Goal: Task Accomplishment & Management: Use online tool/utility

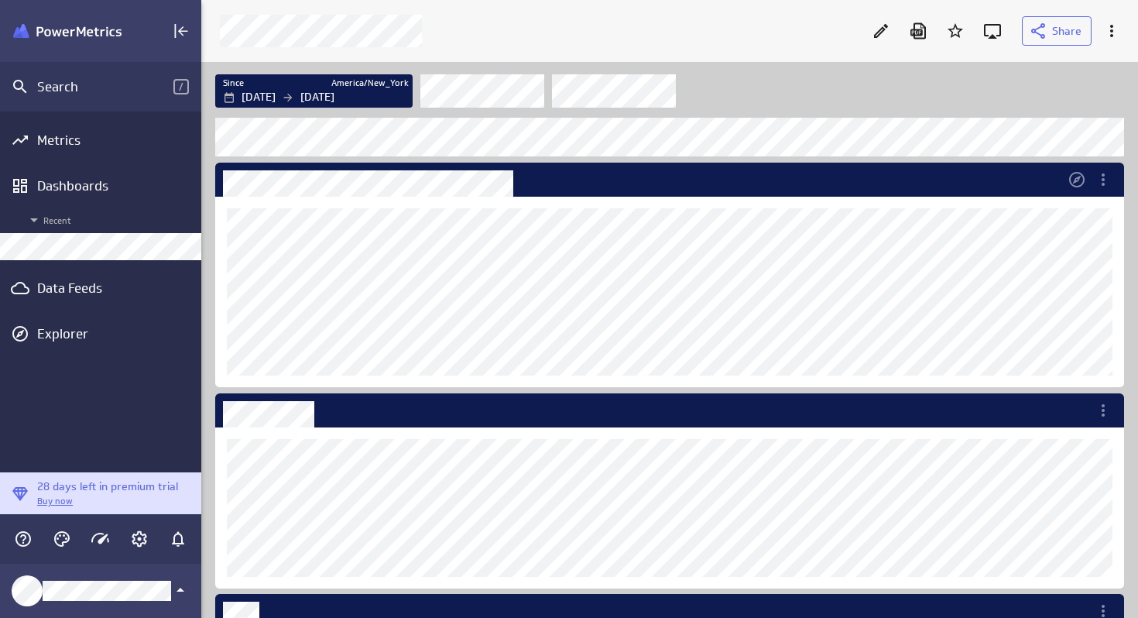
scroll to position [618, 937]
click at [72, 195] on div "Dashboards" at bounding box center [100, 186] width 201 height 34
click at [1101, 184] on icon "Dashboard Widget" at bounding box center [1102, 179] width 3 height 12
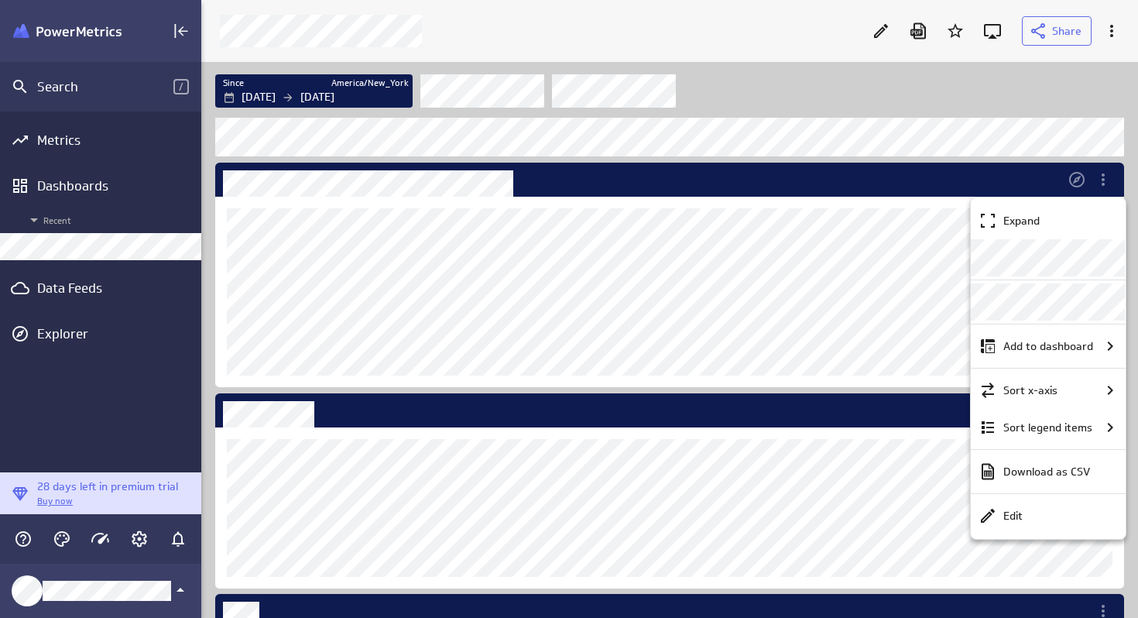
click at [581, 178] on div at bounding box center [569, 309] width 1138 height 618
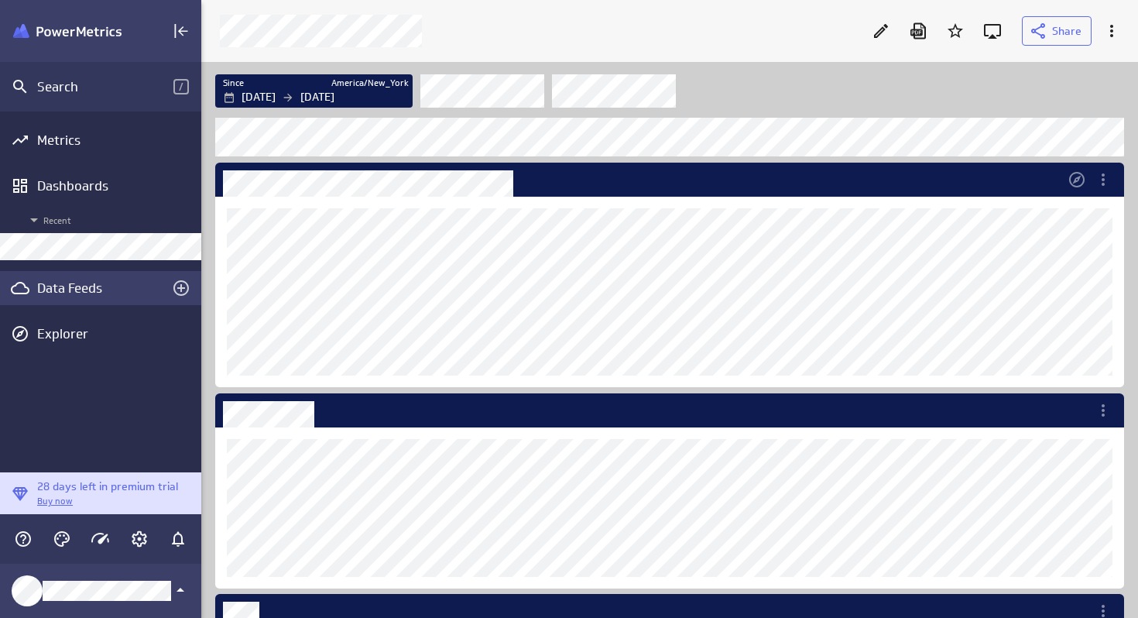
click at [78, 290] on div "Data Feeds" at bounding box center [100, 287] width 127 height 17
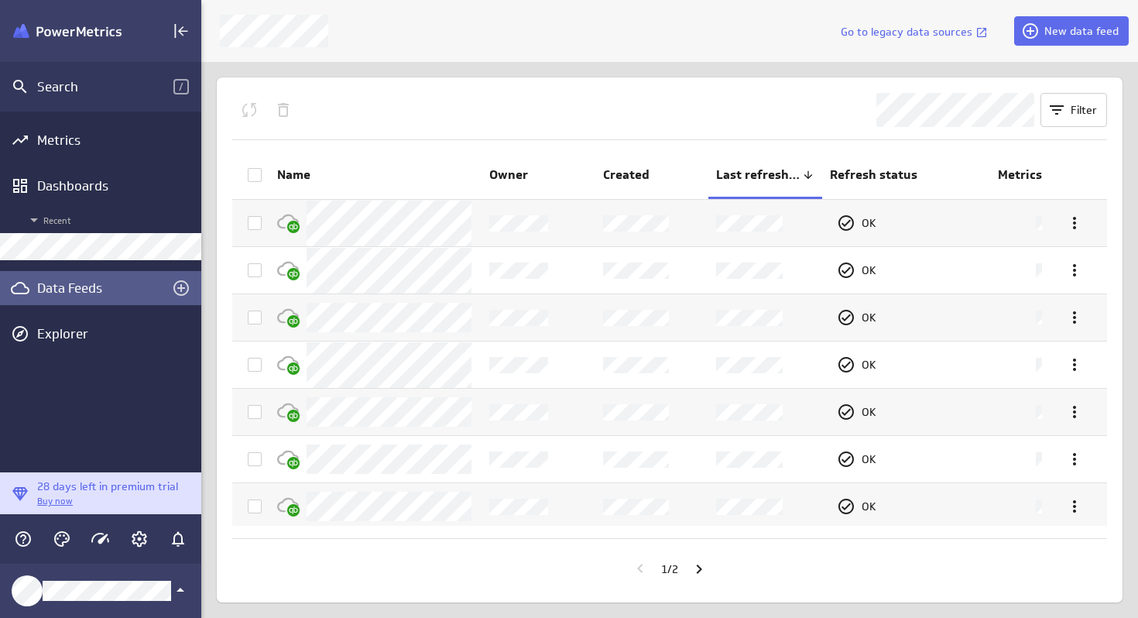
click at [253, 175] on icon at bounding box center [254, 175] width 12 height 12
click at [0, 0] on input "checkbox" at bounding box center [0, 0] width 0 height 0
click at [252, 110] on icon "Queue the selected feeds for refresh" at bounding box center [249, 110] width 19 height 19
click at [701, 574] on icon "Go to next page" at bounding box center [699, 569] width 19 height 19
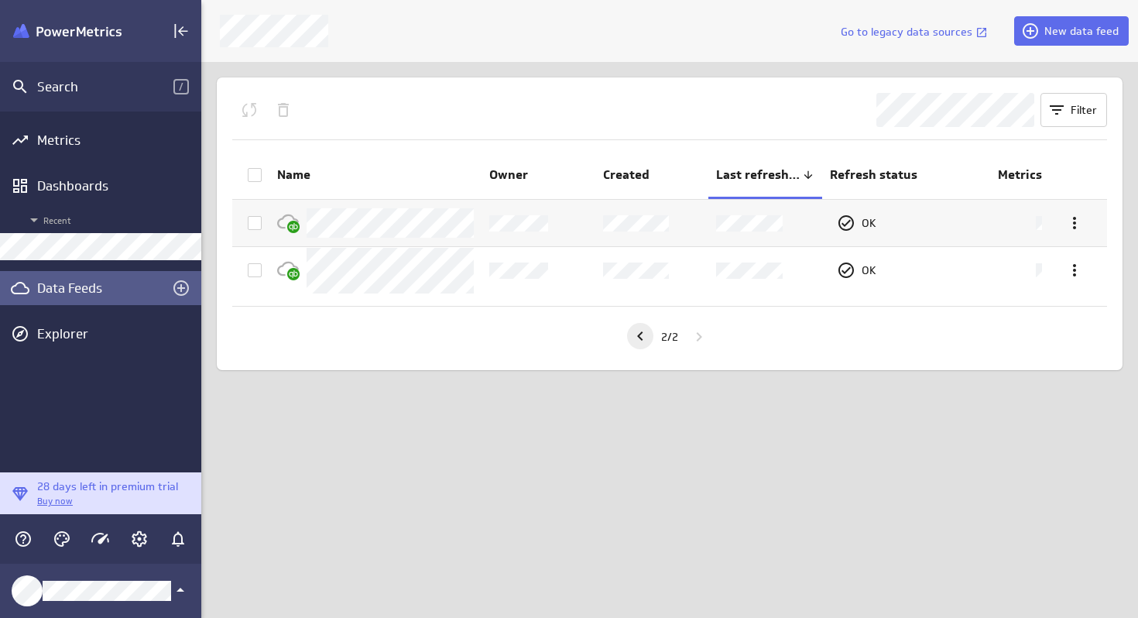
click at [635, 341] on icon "Go to previous page" at bounding box center [640, 336] width 19 height 19
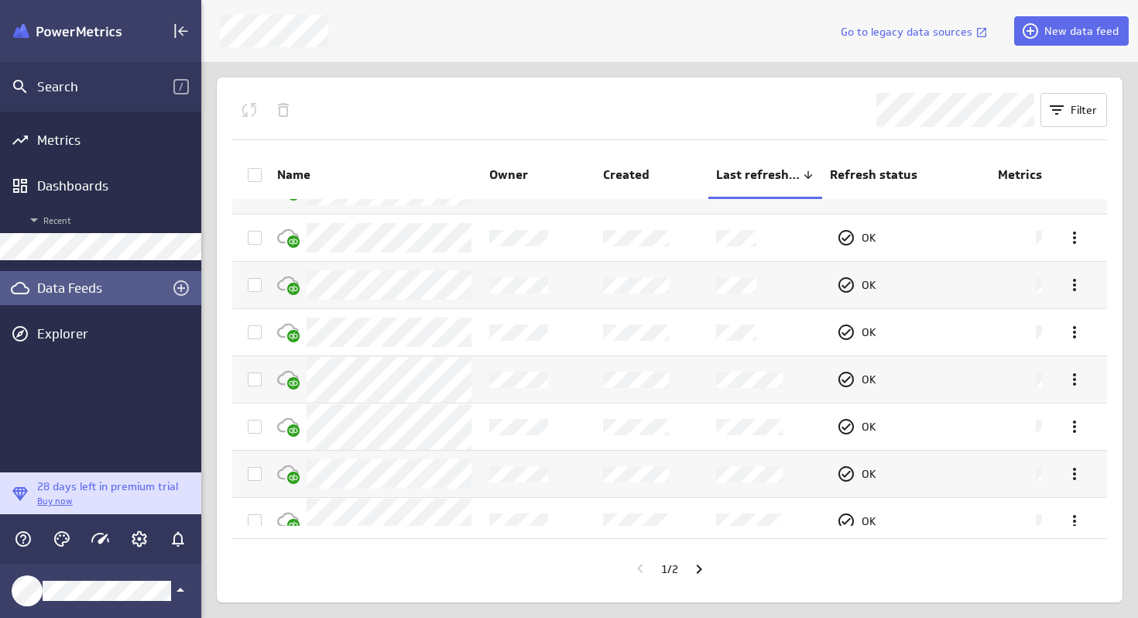
scroll to position [51, 0]
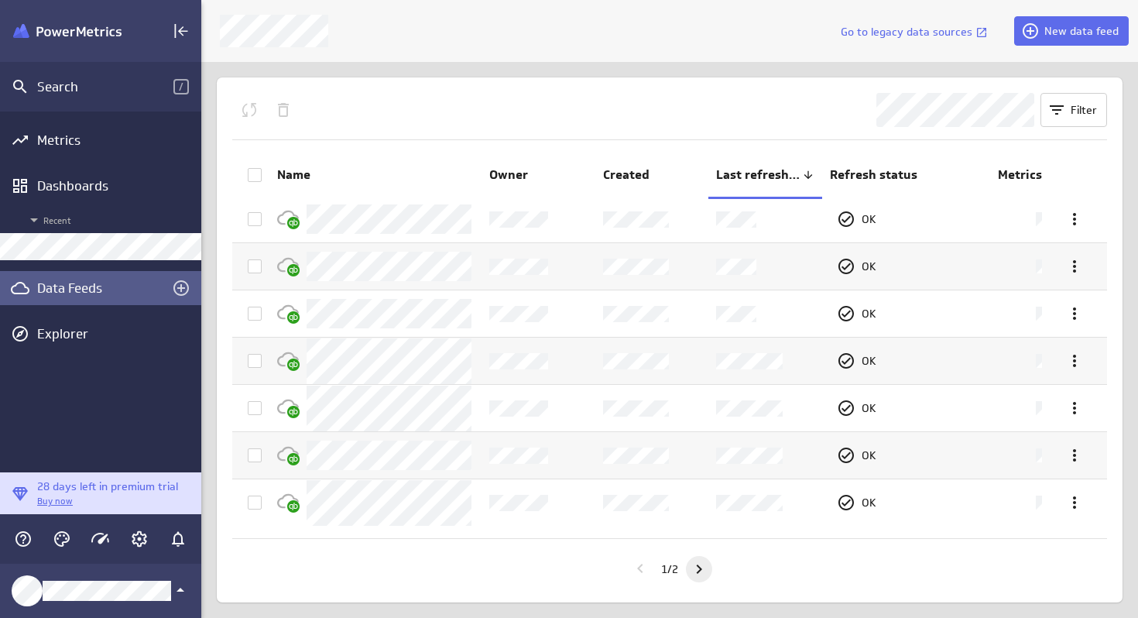
click at [702, 574] on icon "Go to next page" at bounding box center [699, 569] width 19 height 19
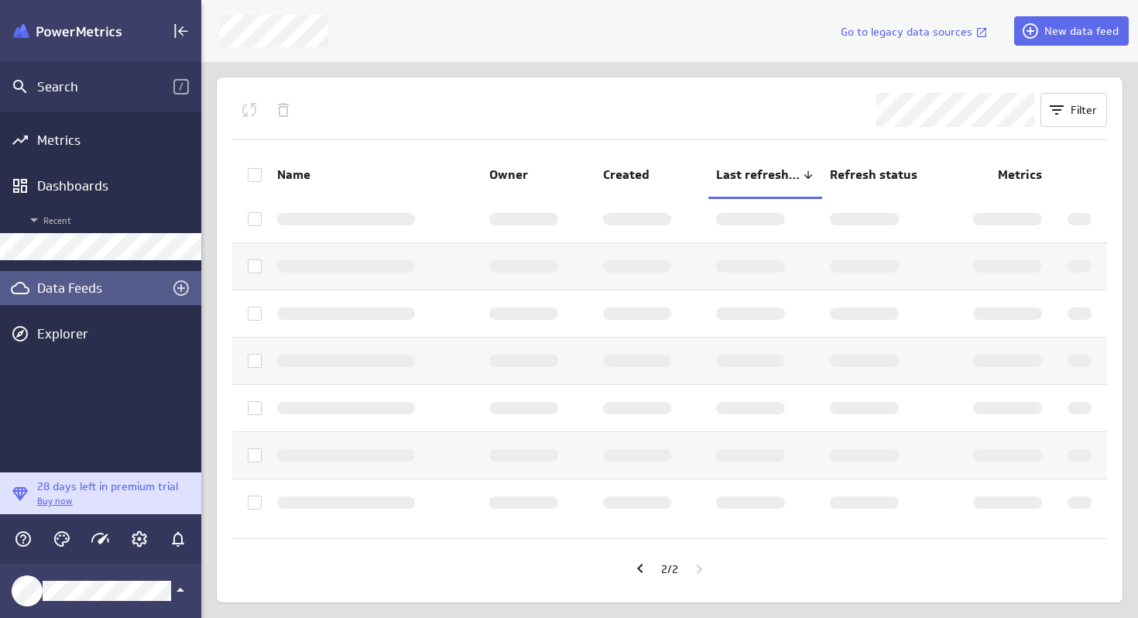
scroll to position [0, 0]
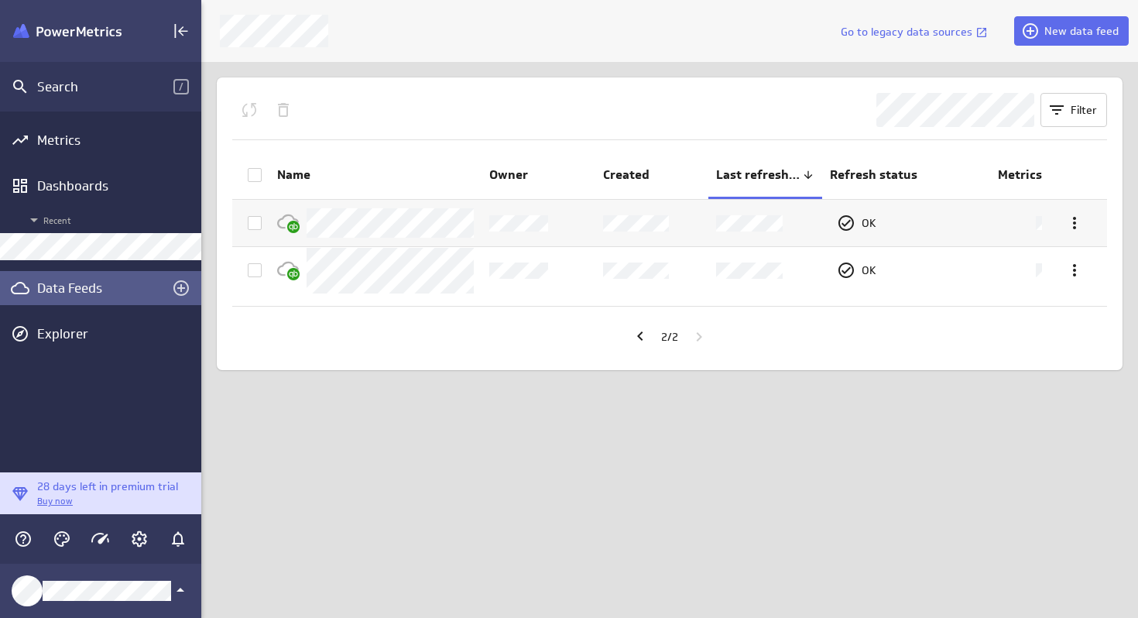
click at [253, 178] on icon at bounding box center [254, 175] width 12 height 12
click at [0, 0] on input "checkbox" at bounding box center [0, 0] width 0 height 0
click at [249, 113] on icon "Queue the selected feeds for refresh" at bounding box center [249, 110] width 19 height 19
click at [639, 334] on icon "Go to previous page" at bounding box center [640, 336] width 19 height 19
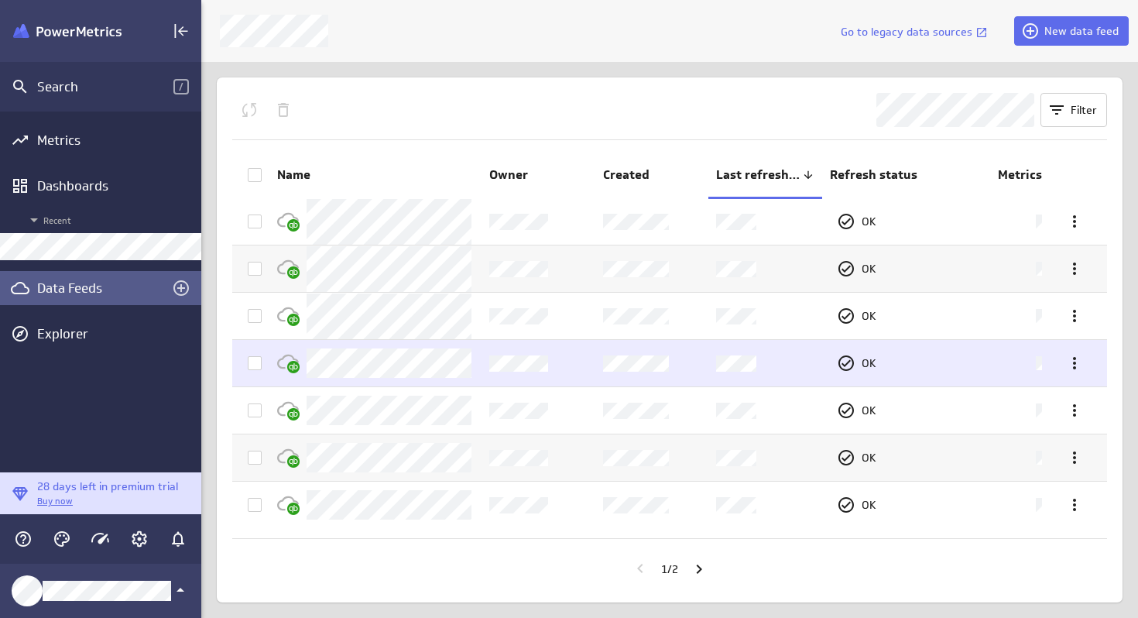
scroll to position [51, 0]
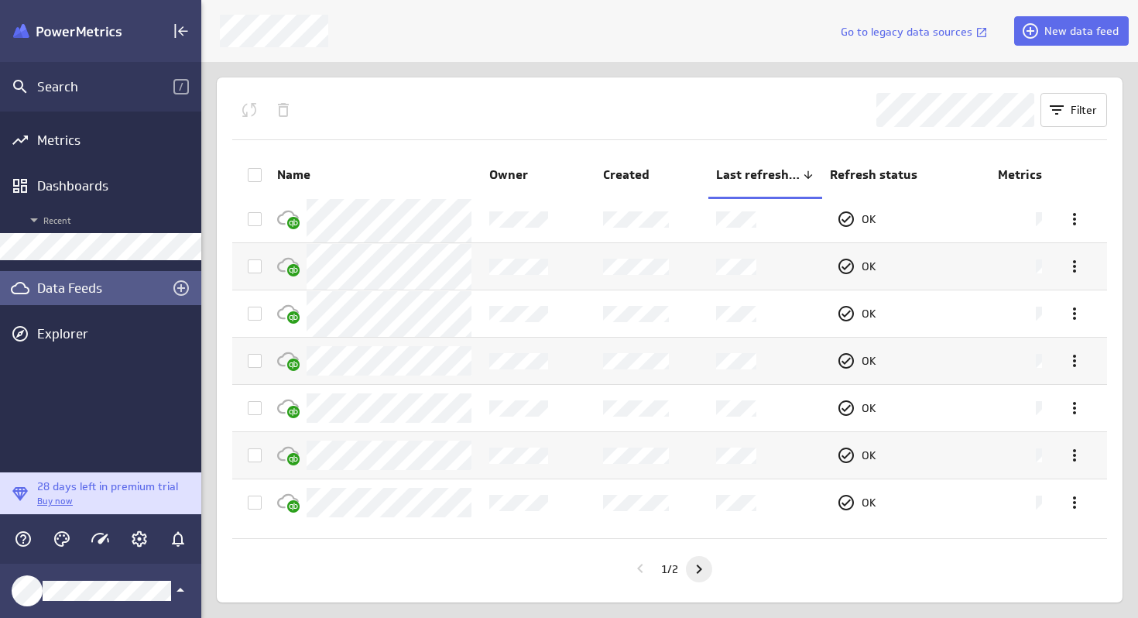
click at [704, 569] on icon "Go to next page" at bounding box center [699, 569] width 19 height 19
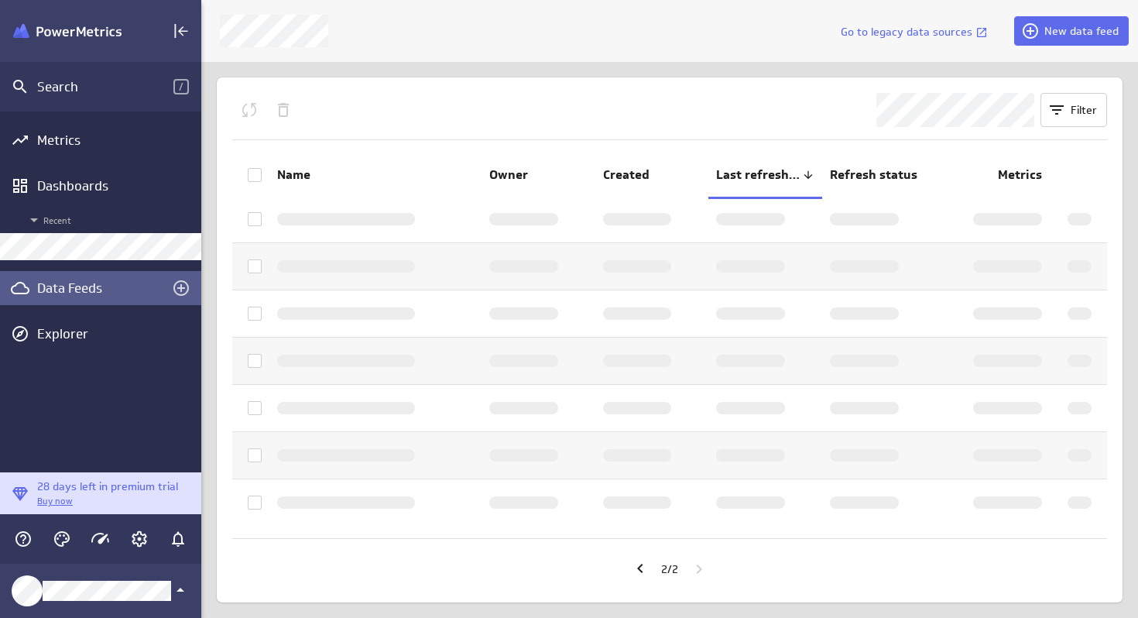
scroll to position [0, 0]
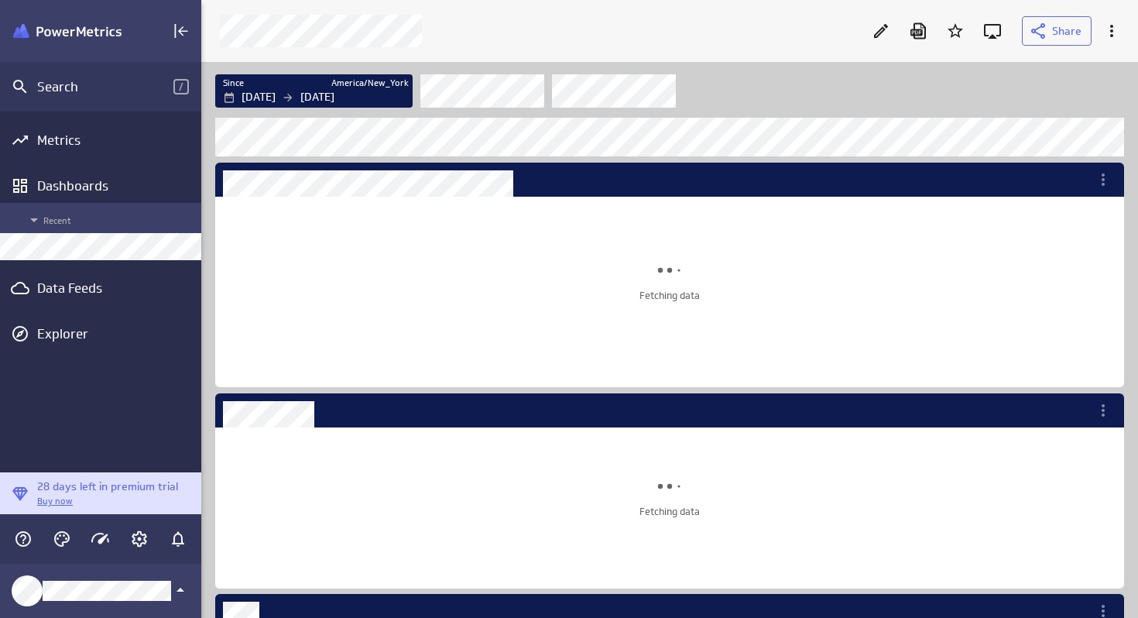
scroll to position [1489, 916]
